Goal: Task Accomplishment & Management: Manage account settings

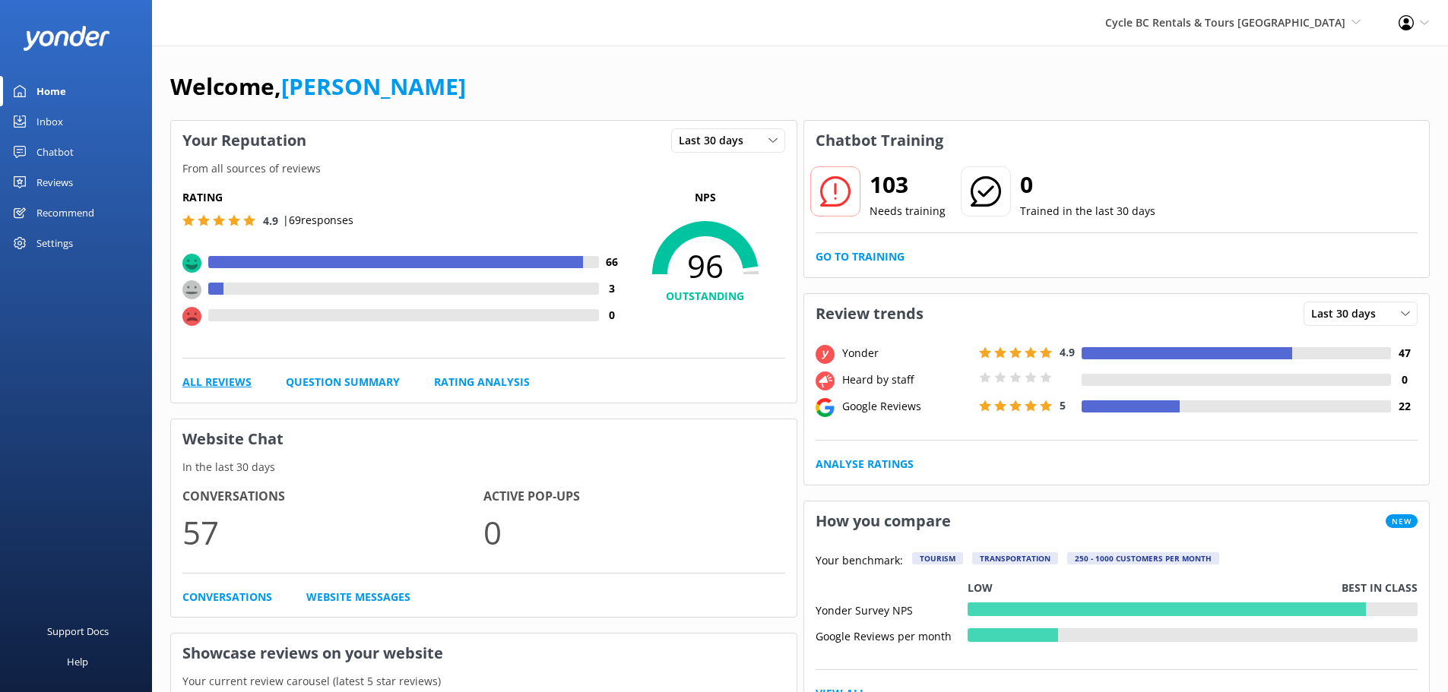
click at [226, 383] on link "All Reviews" at bounding box center [216, 382] width 69 height 17
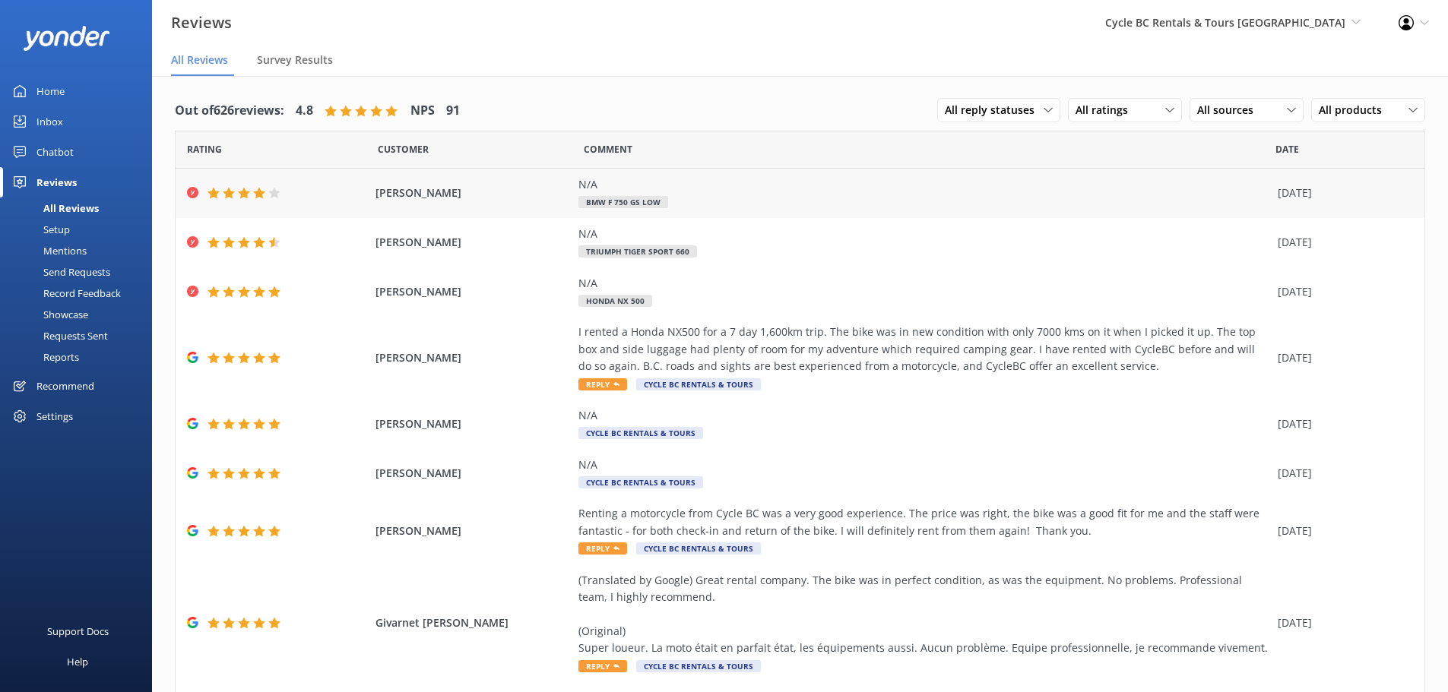
click at [407, 184] on div "[PERSON_NAME] N/A BMW F 750 GS Low [DATE]" at bounding box center [800, 193] width 1249 height 49
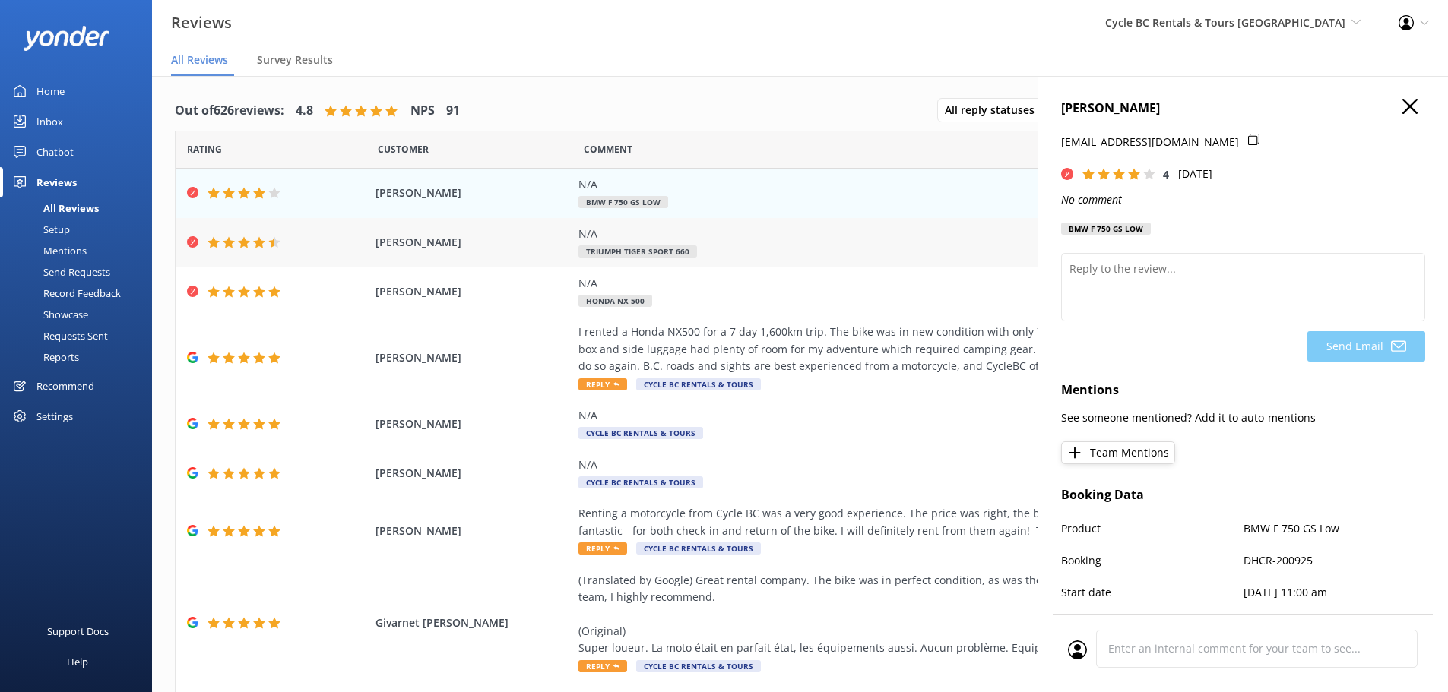
click at [408, 236] on span "[PERSON_NAME]" at bounding box center [473, 242] width 196 height 17
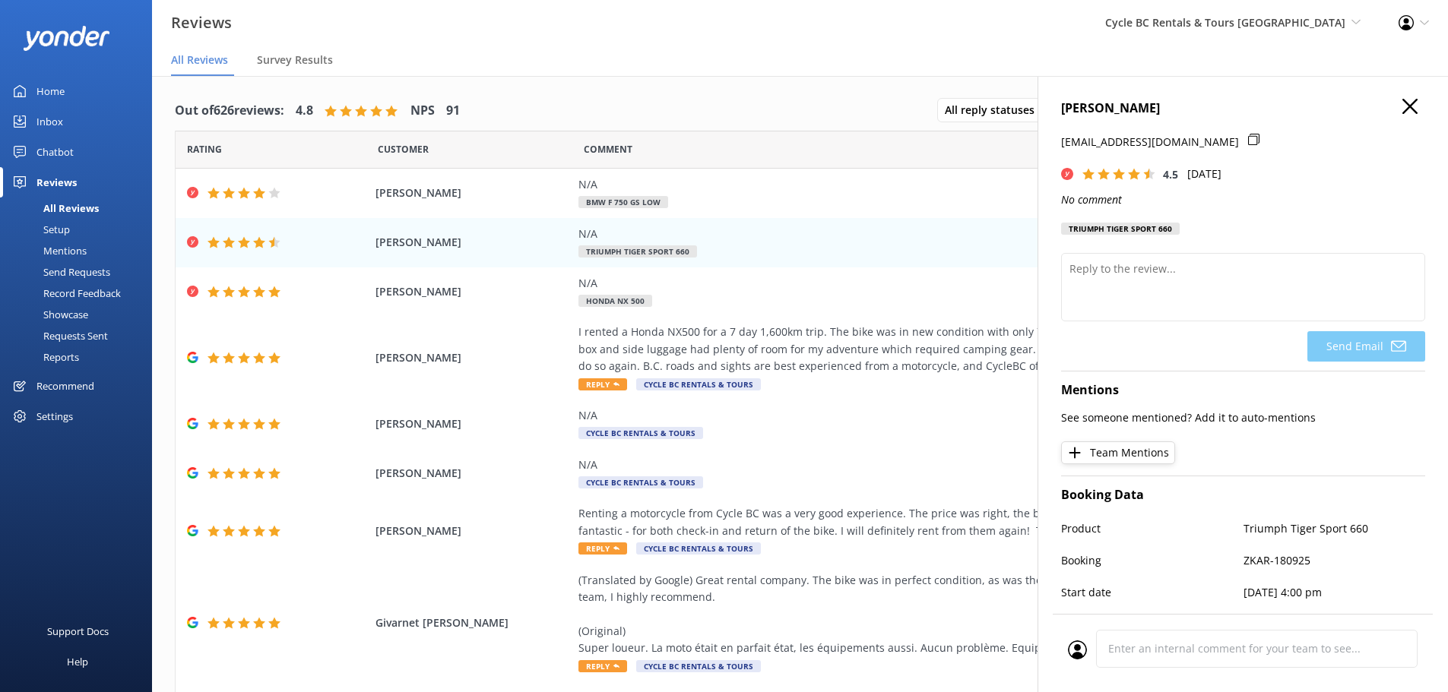
click at [1388, 109] on h4 "[PERSON_NAME]" at bounding box center [1243, 109] width 364 height 20
click at [1402, 100] on icon "button" at bounding box center [1409, 106] width 15 height 15
